Goal: Find specific page/section: Find specific page/section

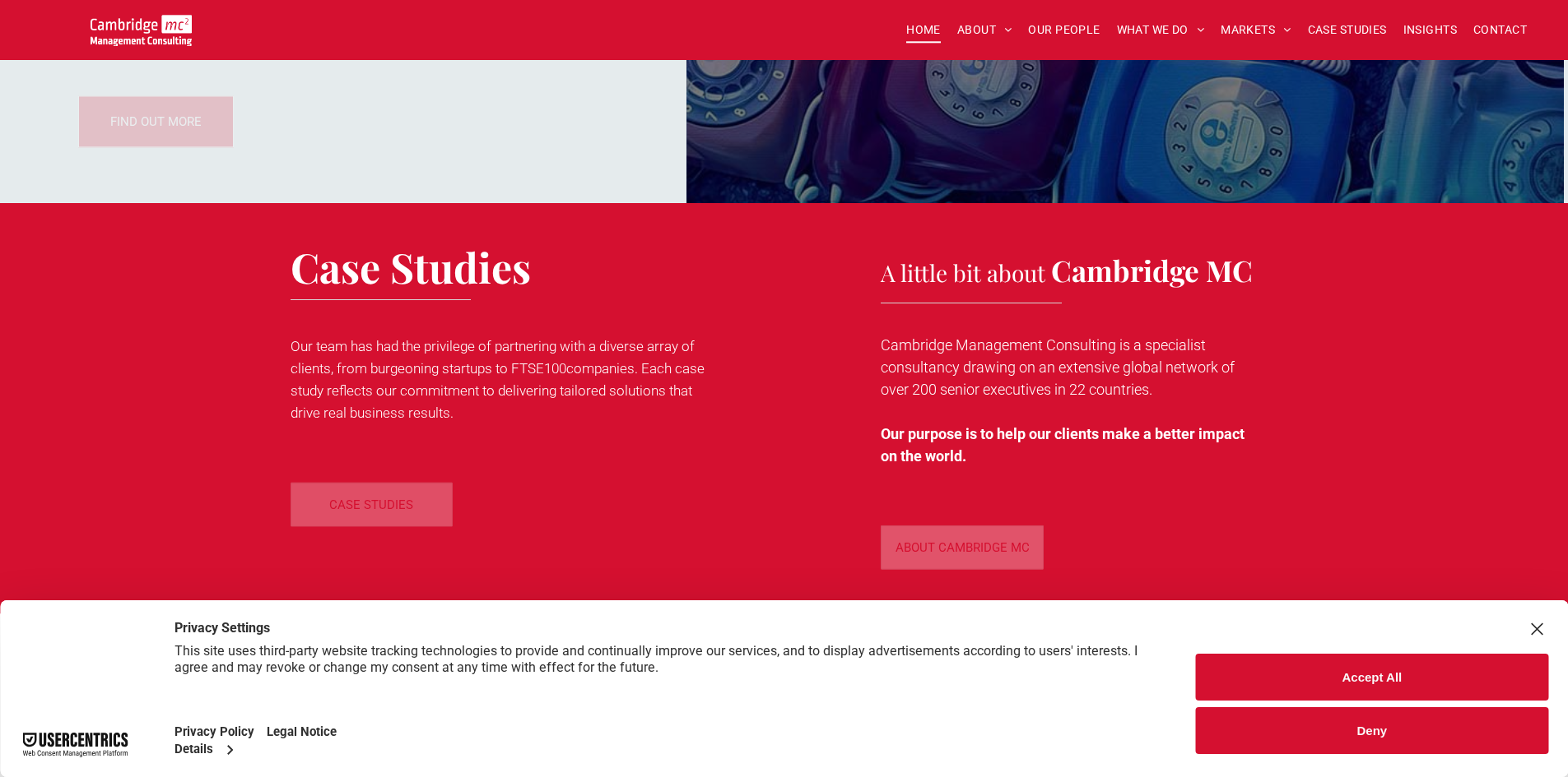
scroll to position [2157, 0]
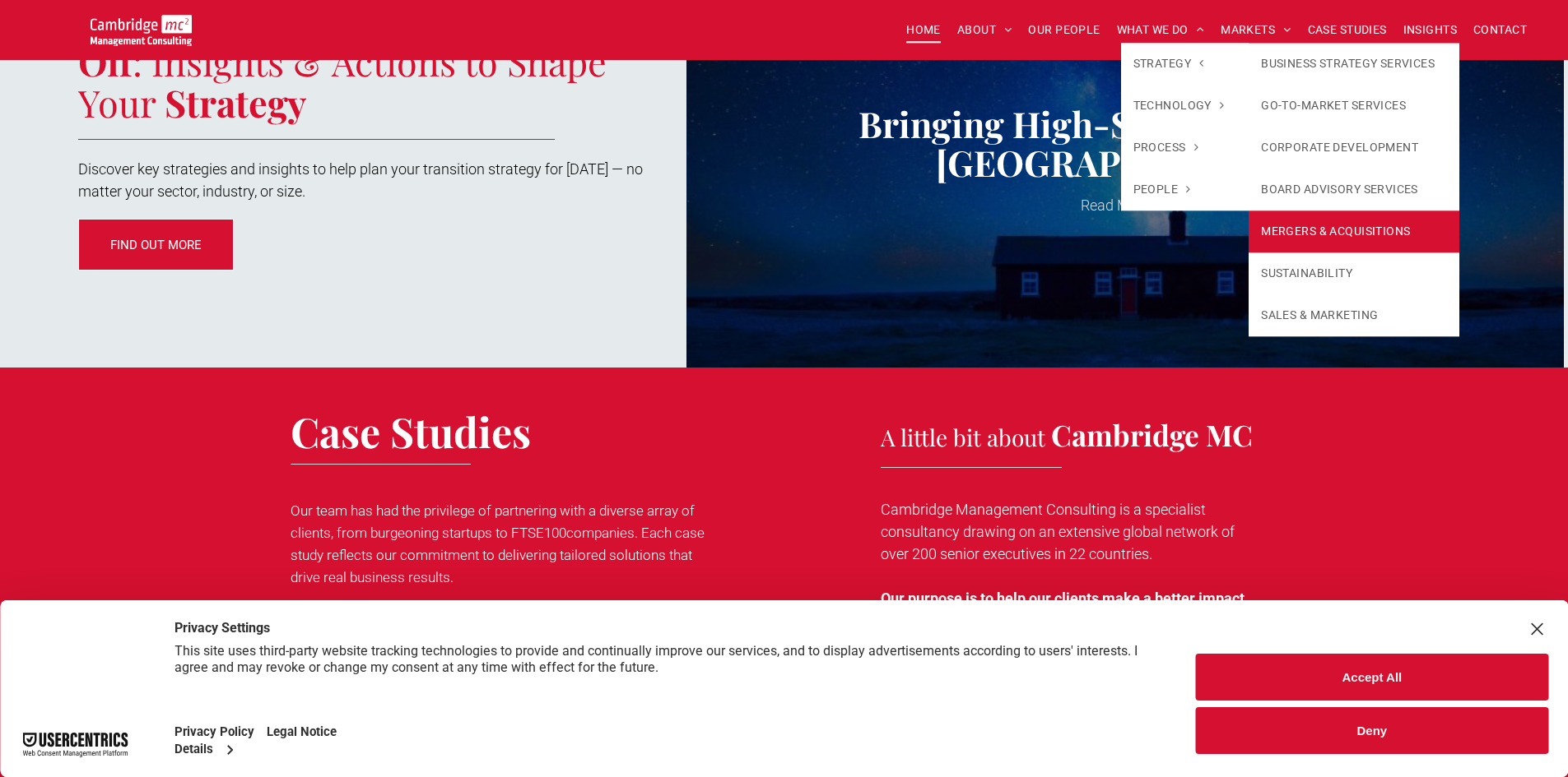
click at [1330, 230] on link "MERGERS & ACQUISITIONS" at bounding box center [1353, 231] width 210 height 42
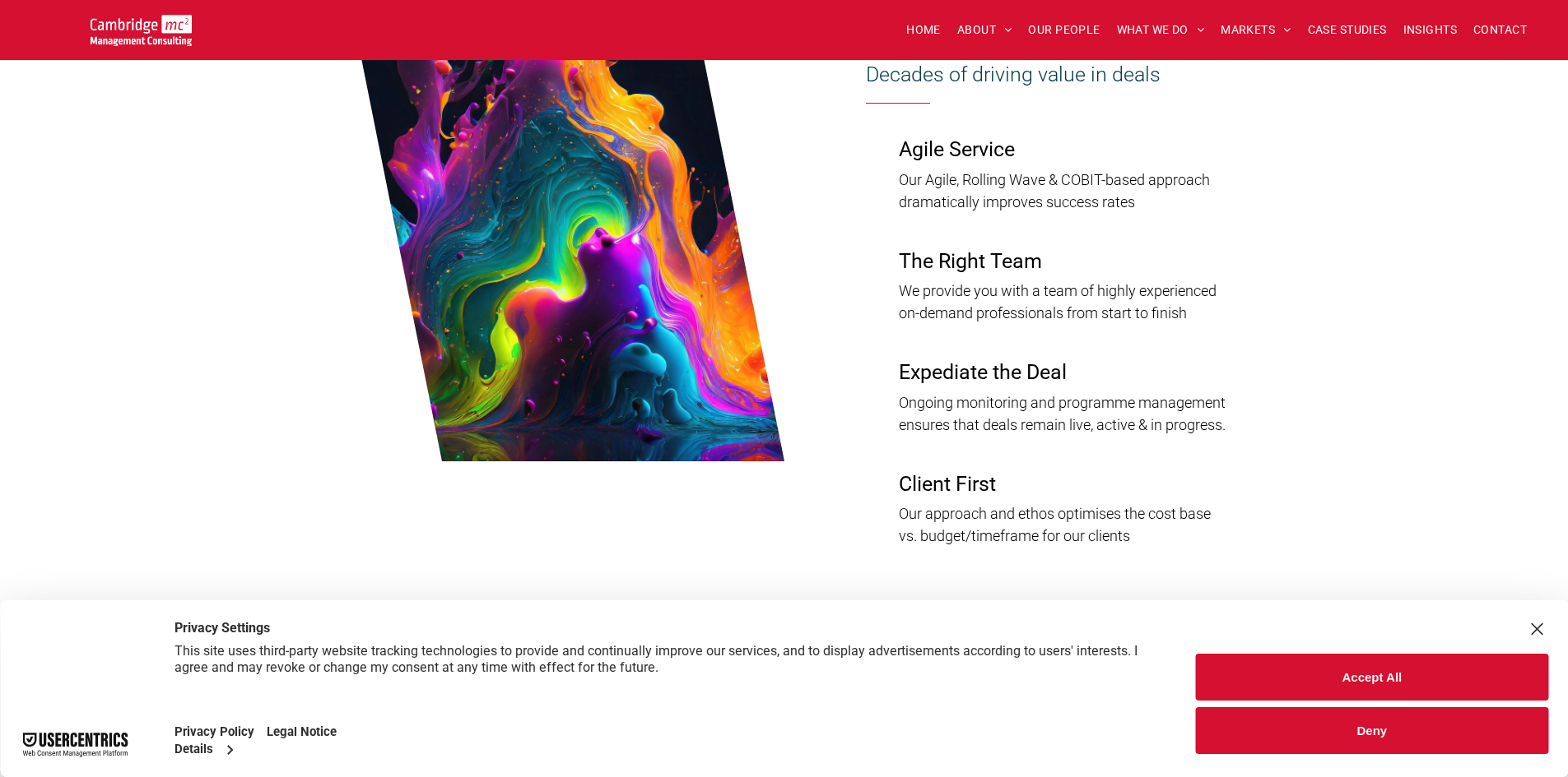
scroll to position [1480, 0]
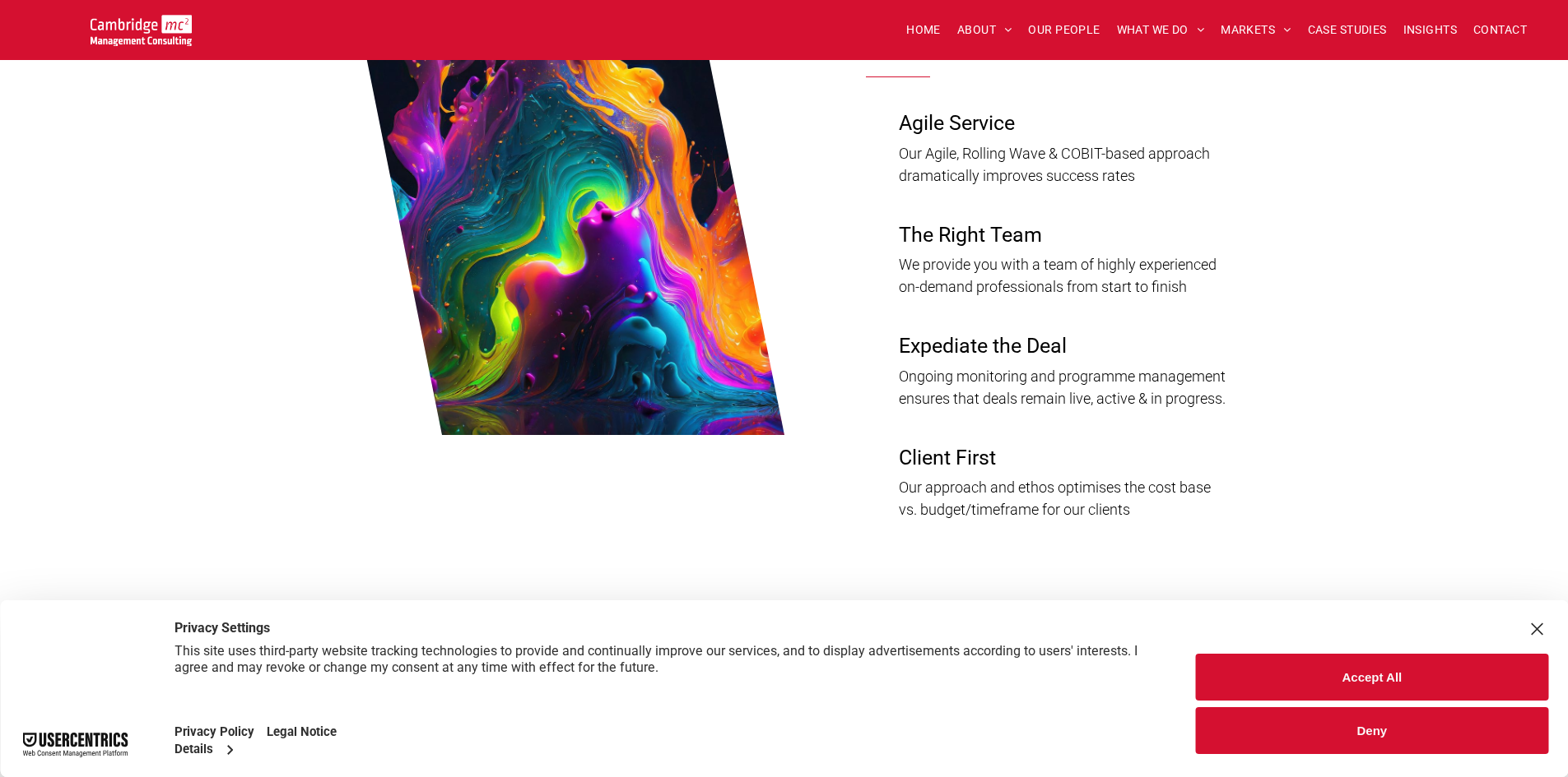
click at [1382, 679] on button "Accept All" at bounding box center [1372, 677] width 352 height 47
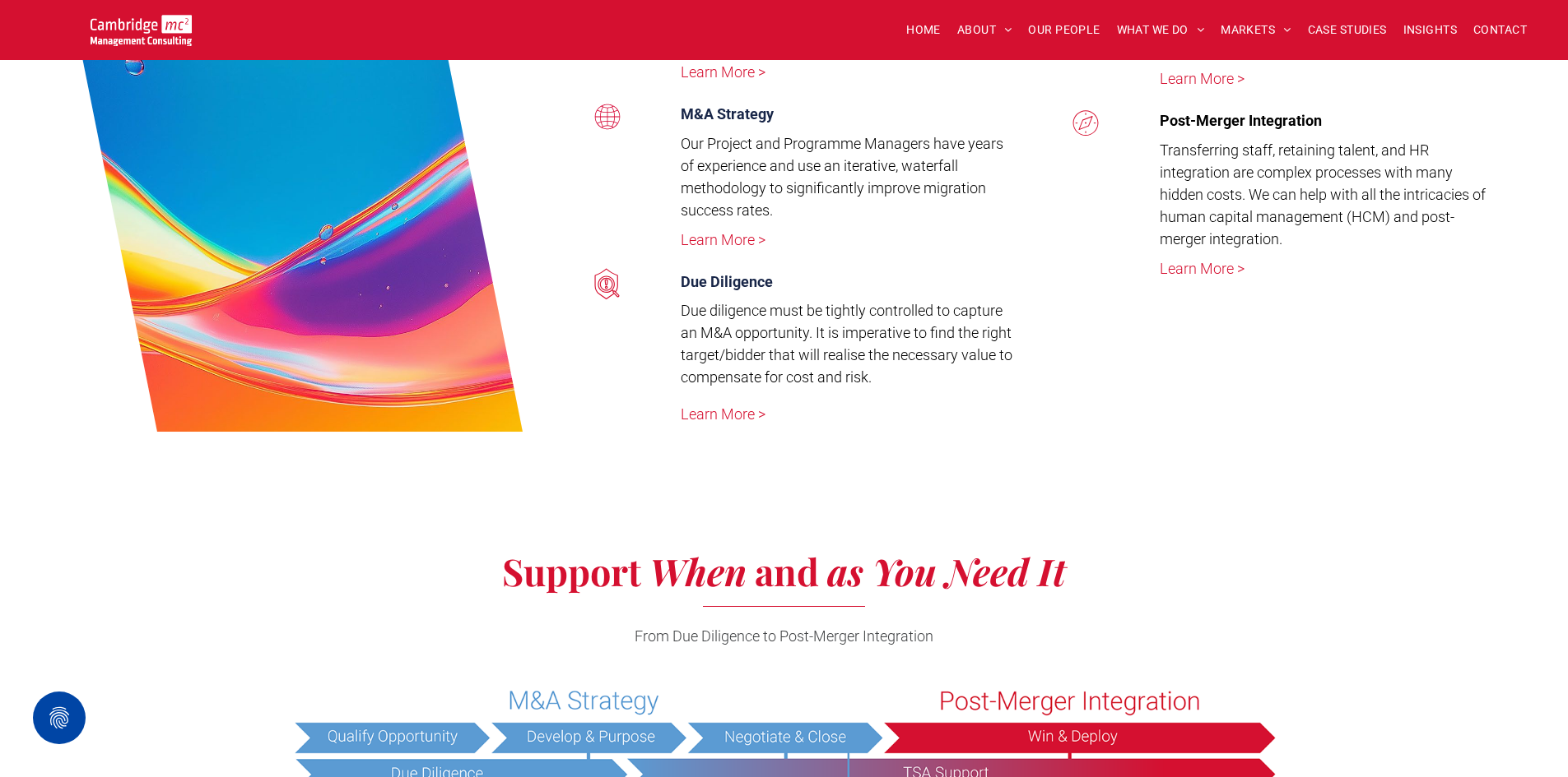
scroll to position [2714, 0]
